Goal: Information Seeking & Learning: Learn about a topic

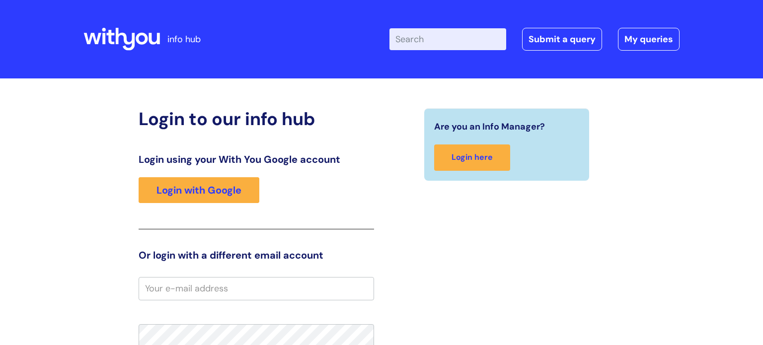
click at [438, 34] on input "Enter your search term here..." at bounding box center [448, 39] width 117 height 22
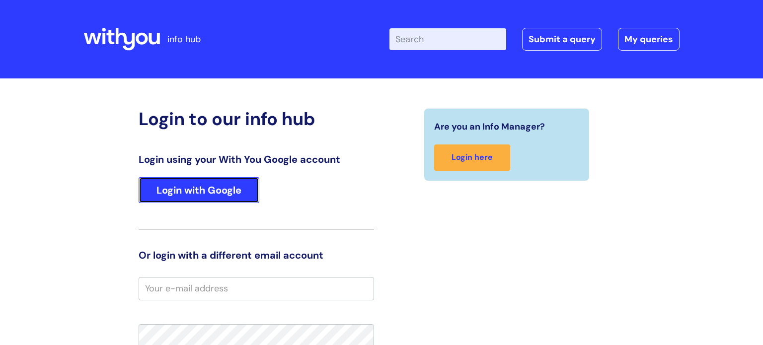
click at [220, 203] on link "Login with Google" at bounding box center [199, 190] width 121 height 26
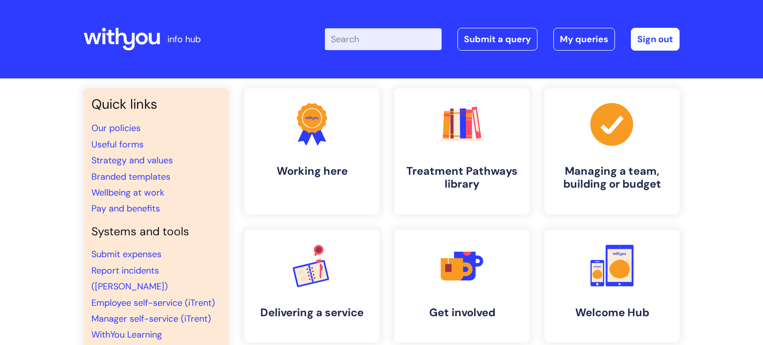
click at [388, 30] on input "Enter your search term here..." at bounding box center [383, 39] width 117 height 22
type input "mjp"
click button "Search" at bounding box center [0, 0] width 0 height 0
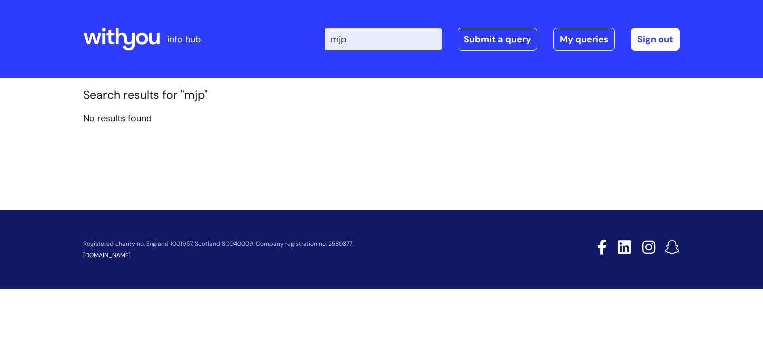
drag, startPoint x: 355, startPoint y: 40, endPoint x: 305, endPoint y: 37, distance: 49.8
click at [310, 40] on div "Enter your search term here... mjp Search Submit a query My queries Welcome Col…" at bounding box center [456, 39] width 448 height 59
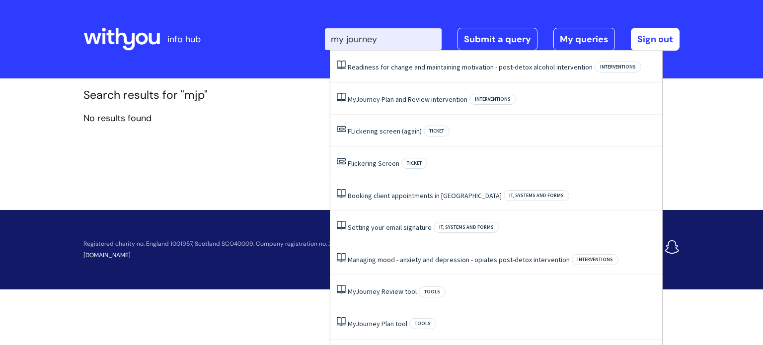
type input "my journey"
click button "Search" at bounding box center [0, 0] width 0 height 0
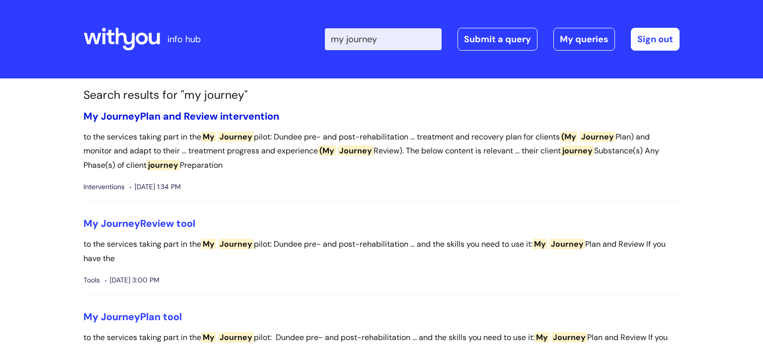
click at [223, 116] on link "My Journey Plan and Review intervention" at bounding box center [181, 116] width 196 height 13
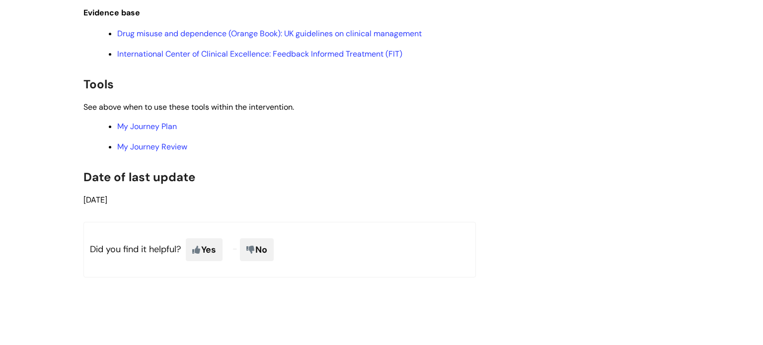
scroll to position [2166, 0]
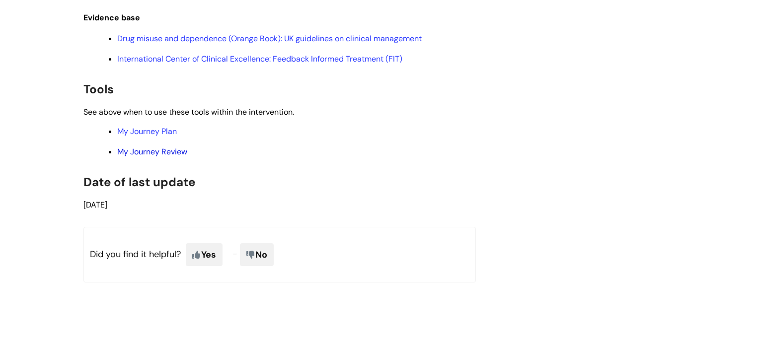
click at [158, 157] on link "My Journey Review" at bounding box center [152, 152] width 70 height 10
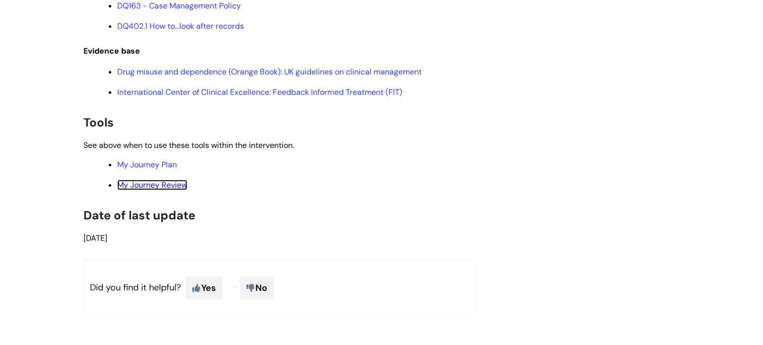
scroll to position [2127, 0]
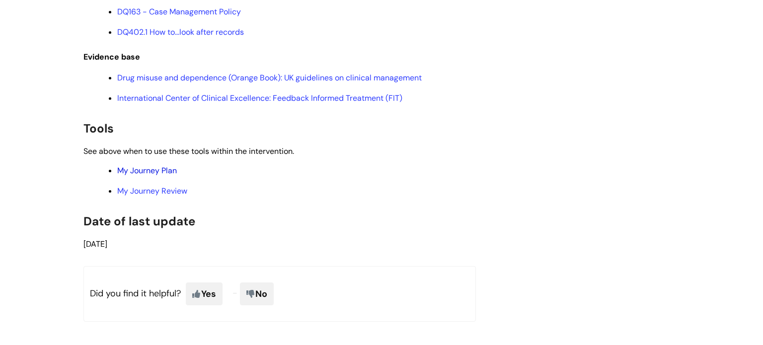
click at [162, 176] on link "My Journey Plan" at bounding box center [147, 171] width 60 height 10
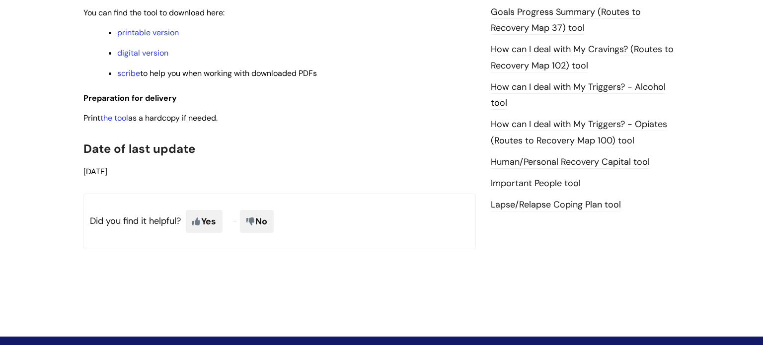
scroll to position [645, 0]
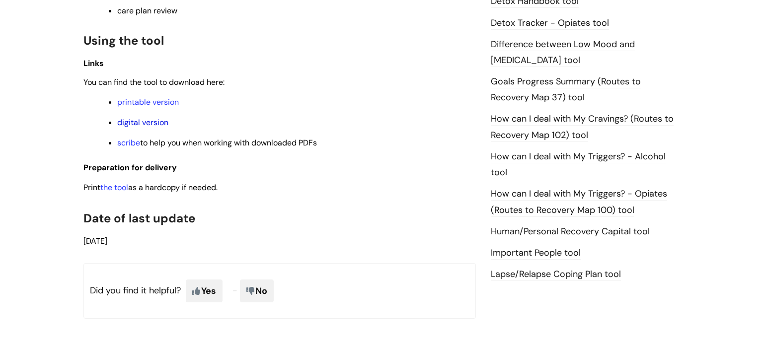
click at [141, 125] on link "digital version" at bounding box center [142, 122] width 51 height 10
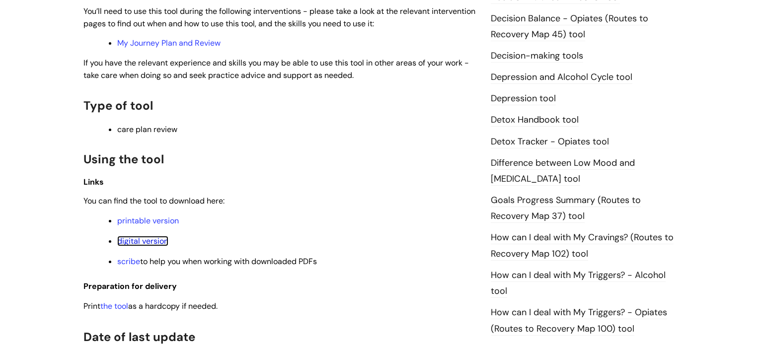
scroll to position [526, 0]
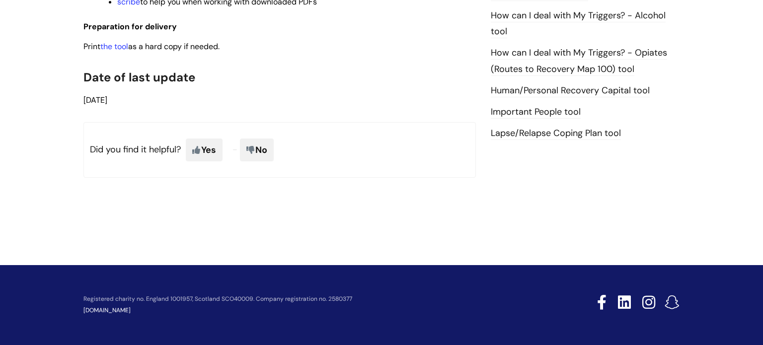
scroll to position [692, 0]
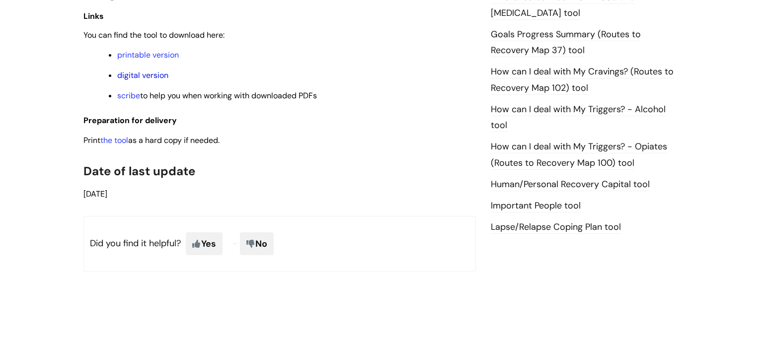
click at [129, 80] on link "digital version" at bounding box center [142, 75] width 51 height 10
